Goal: Check status

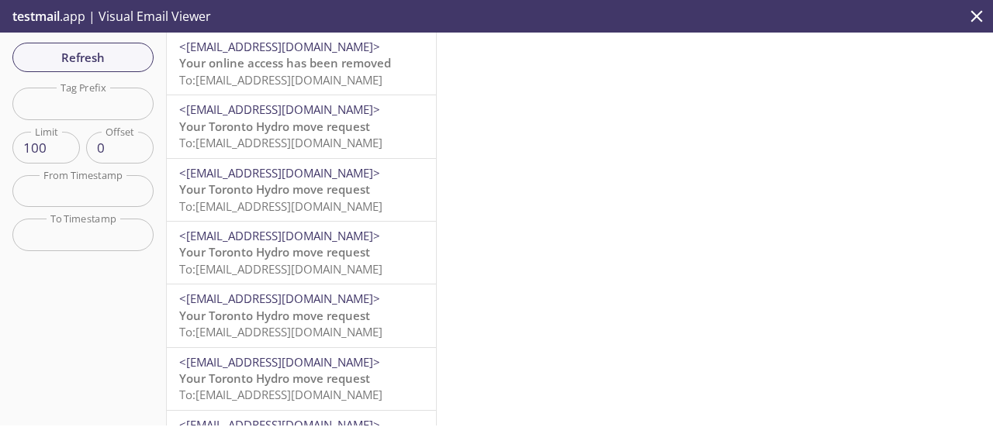
click at [343, 66] on span "Your online access has been removed" at bounding box center [285, 63] width 212 height 16
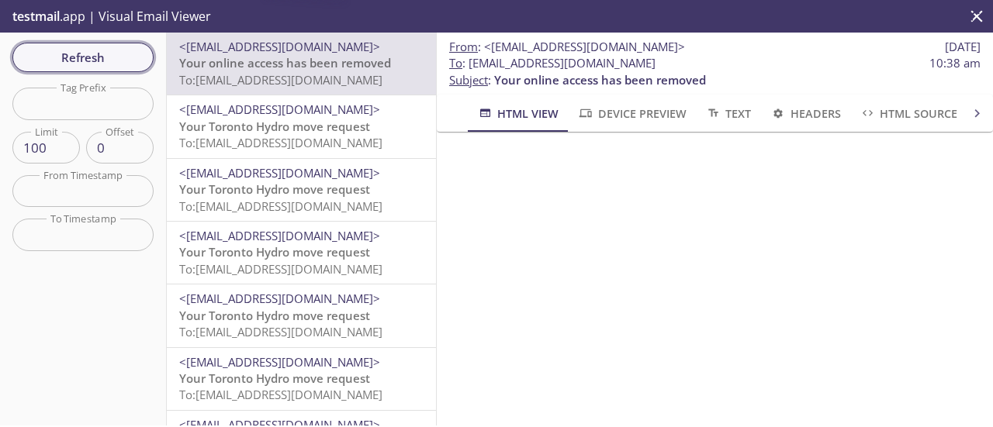
click at [98, 63] on span "Refresh" at bounding box center [83, 57] width 116 height 20
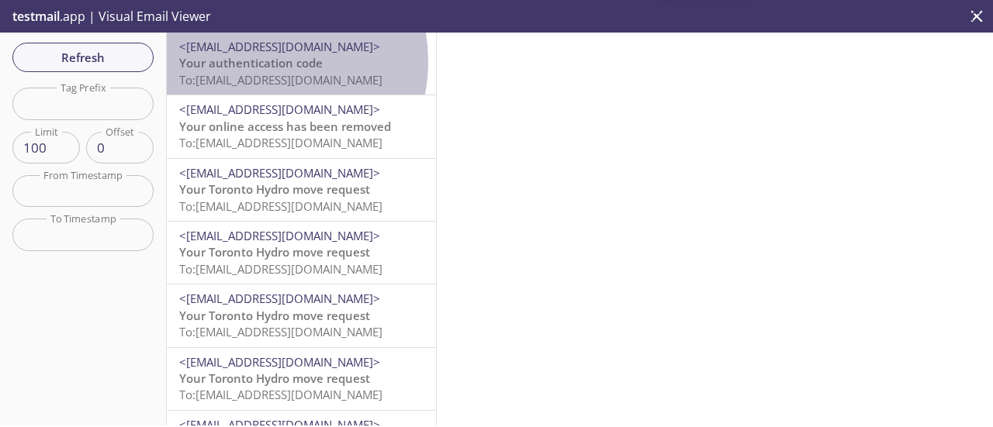
click at [252, 61] on span "Your authentication code" at bounding box center [250, 63] width 143 height 16
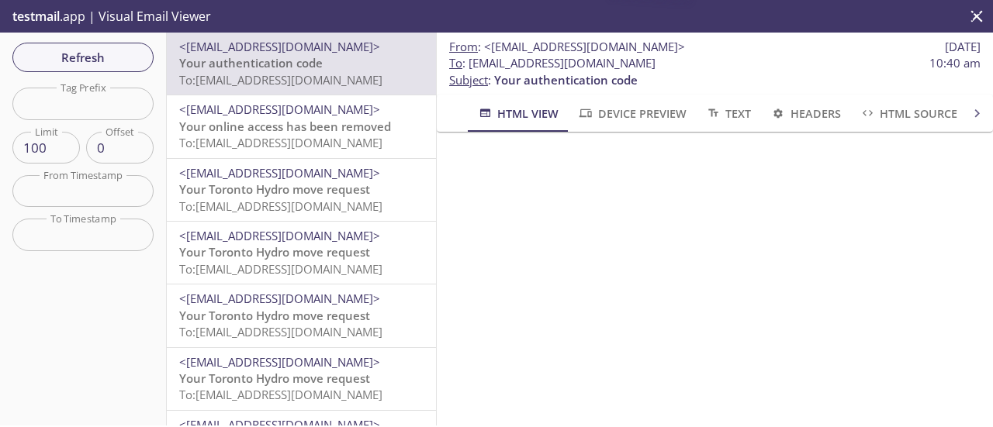
scroll to position [155, 0]
click at [109, 65] on span "Refresh" at bounding box center [83, 57] width 116 height 20
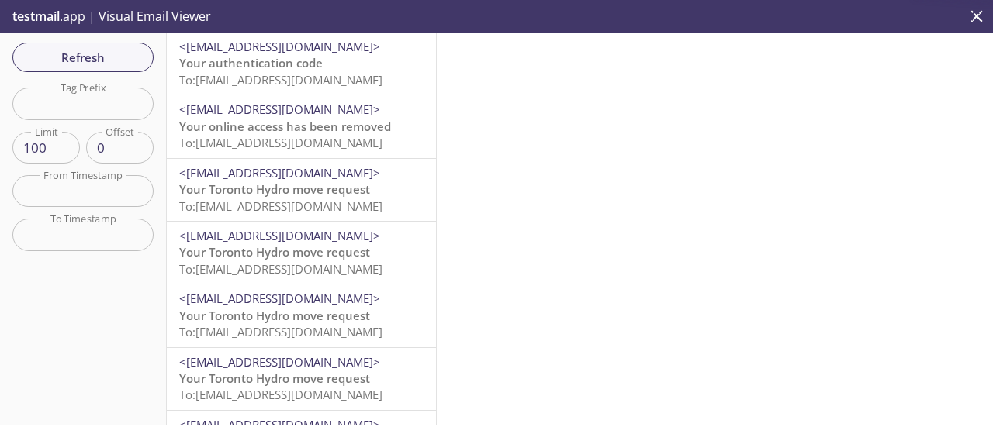
click at [304, 75] on span "To: [EMAIL_ADDRESS][DOMAIN_NAME]" at bounding box center [280, 80] width 203 height 16
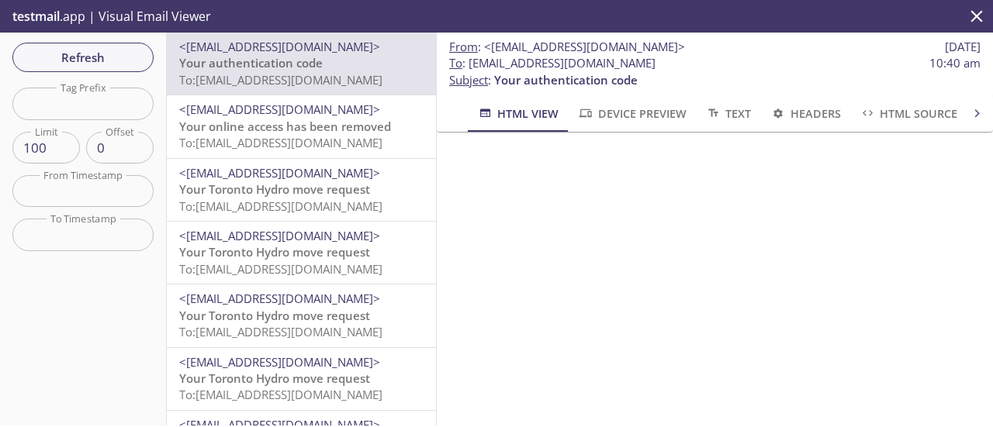
scroll to position [78, 0]
click at [71, 53] on span "Refresh" at bounding box center [83, 57] width 116 height 20
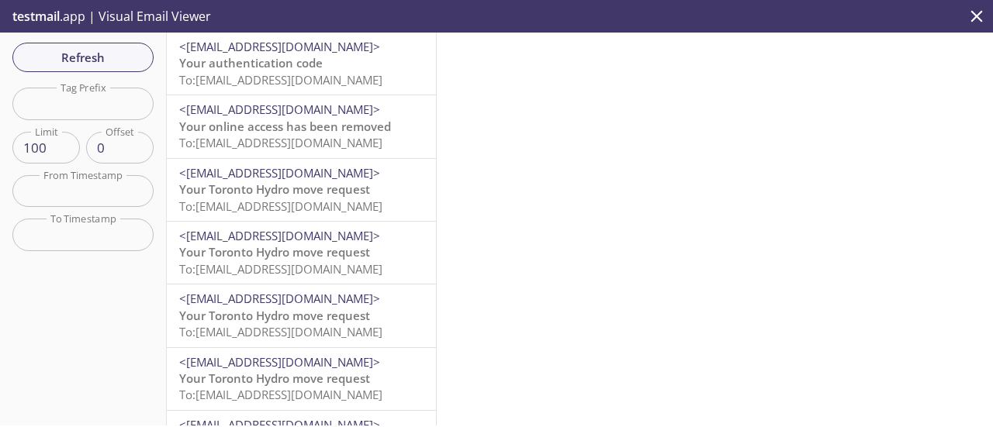
click at [241, 67] on span "Your authentication code" at bounding box center [250, 63] width 143 height 16
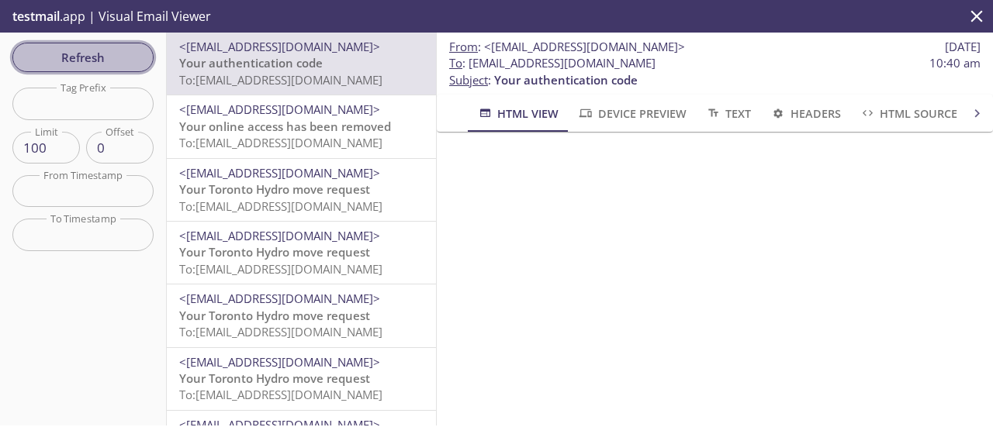
click at [74, 49] on span "Refresh" at bounding box center [83, 57] width 116 height 20
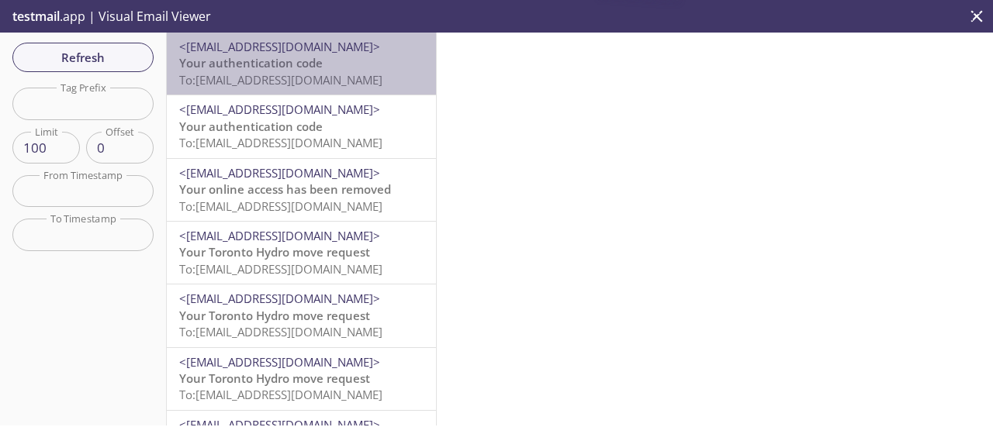
click at [351, 72] on span "To: [EMAIL_ADDRESS][DOMAIN_NAME]" at bounding box center [280, 80] width 203 height 16
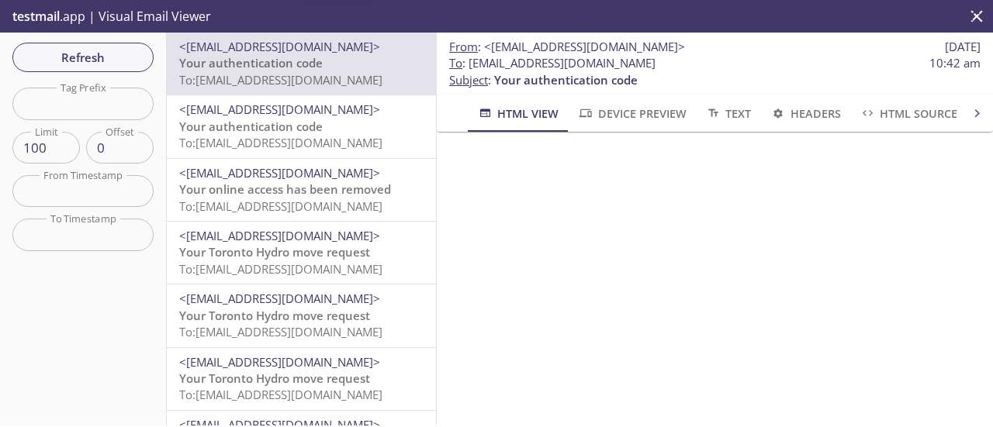
scroll to position [155, 0]
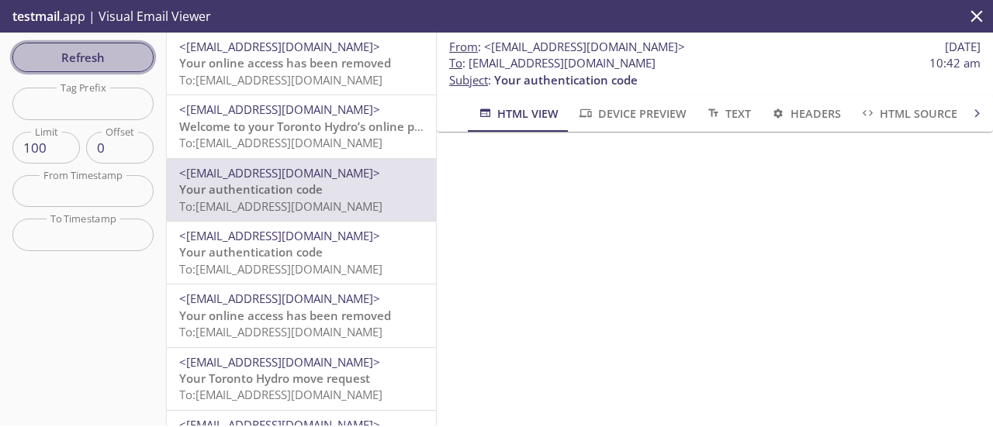
click at [65, 57] on span "Refresh" at bounding box center [83, 57] width 116 height 20
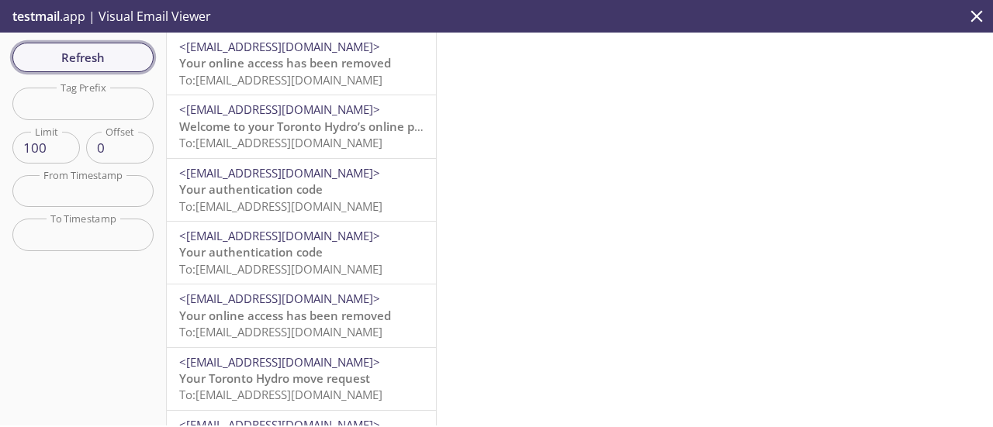
click at [108, 54] on span "Refresh" at bounding box center [83, 57] width 116 height 20
click at [96, 54] on span "Refresh" at bounding box center [83, 57] width 116 height 20
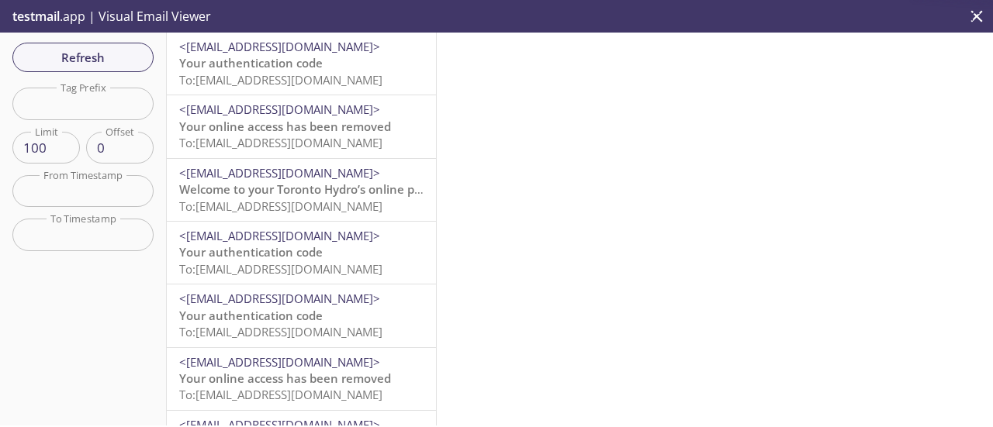
click at [272, 54] on span "<[EMAIL_ADDRESS][DOMAIN_NAME]>" at bounding box center [279, 47] width 201 height 16
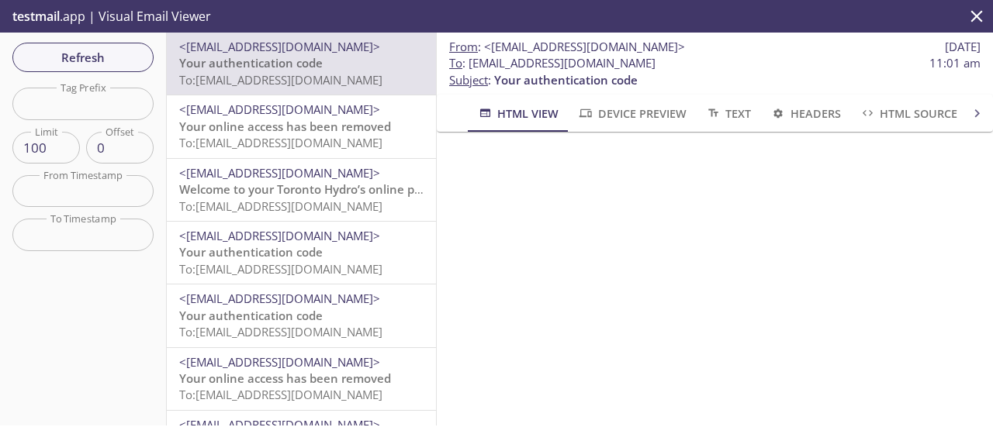
scroll to position [155, 0]
